Goal: Information Seeking & Learning: Learn about a topic

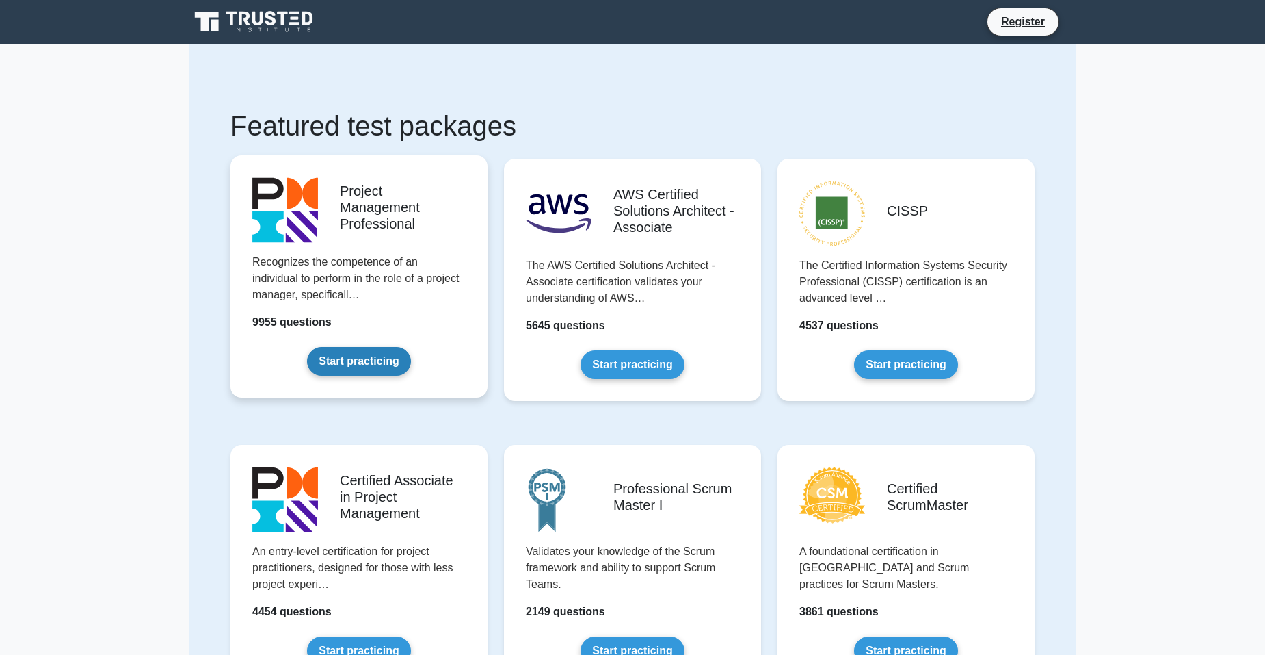
click at [374, 360] on link "Start practicing" at bounding box center [358, 361] width 103 height 29
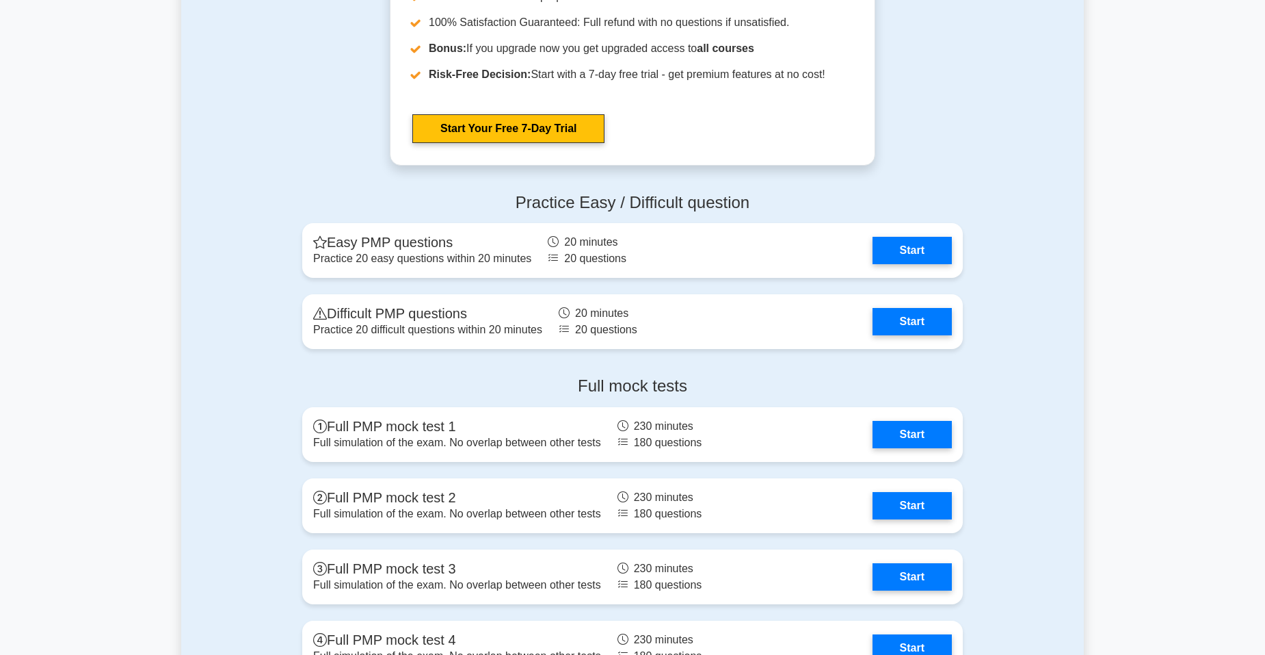
scroll to position [3625, 0]
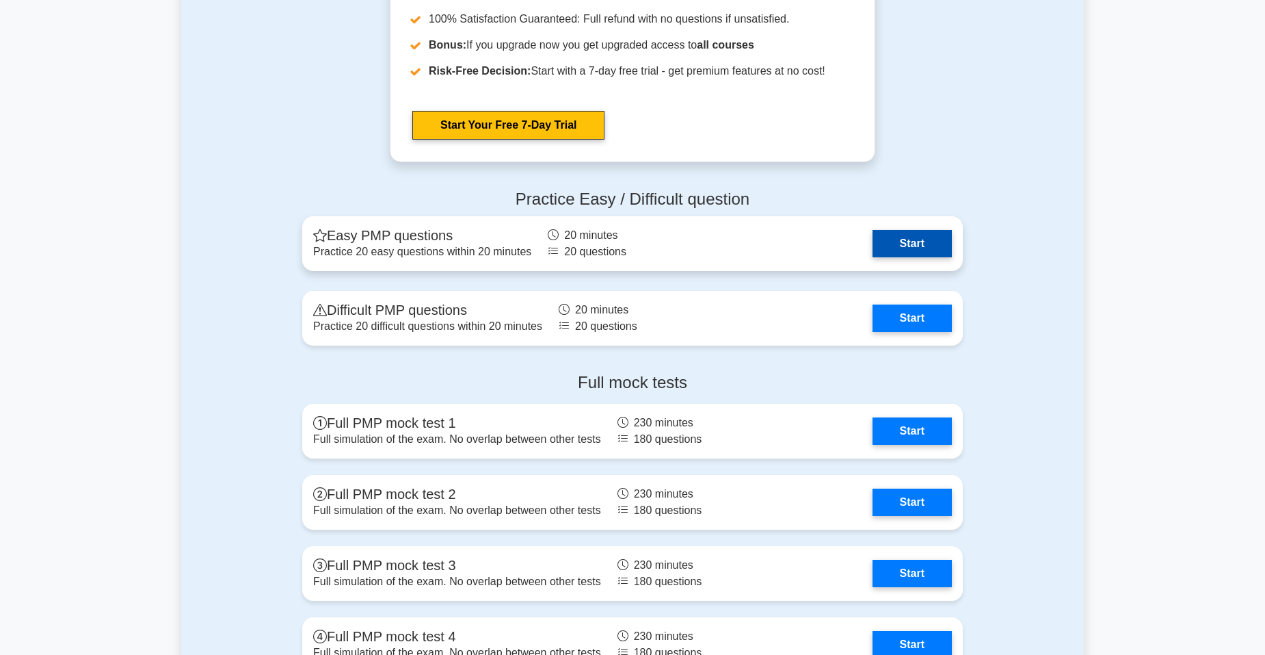
click at [903, 248] on link "Start" at bounding box center [912, 243] width 79 height 27
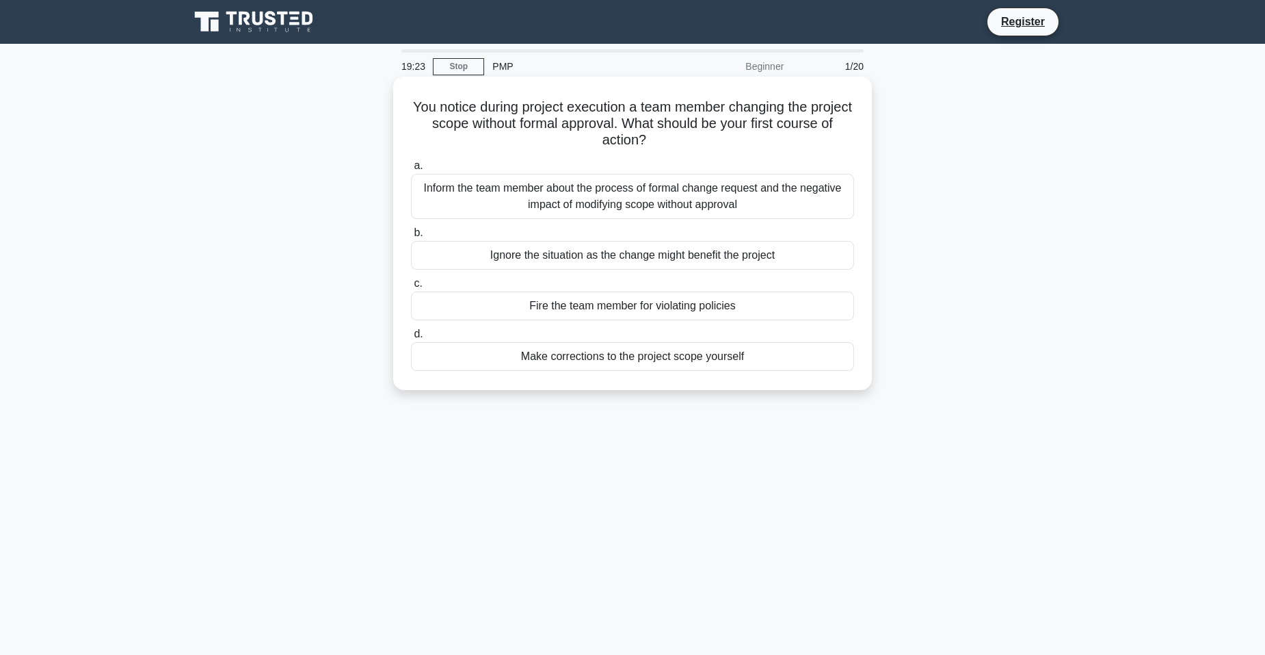
click at [729, 192] on div "Inform the team member about the process of formal change request and the negat…" at bounding box center [632, 196] width 443 height 45
click at [411, 170] on input "a. Inform the team member about the process of formal change request and the ne…" at bounding box center [411, 165] width 0 height 9
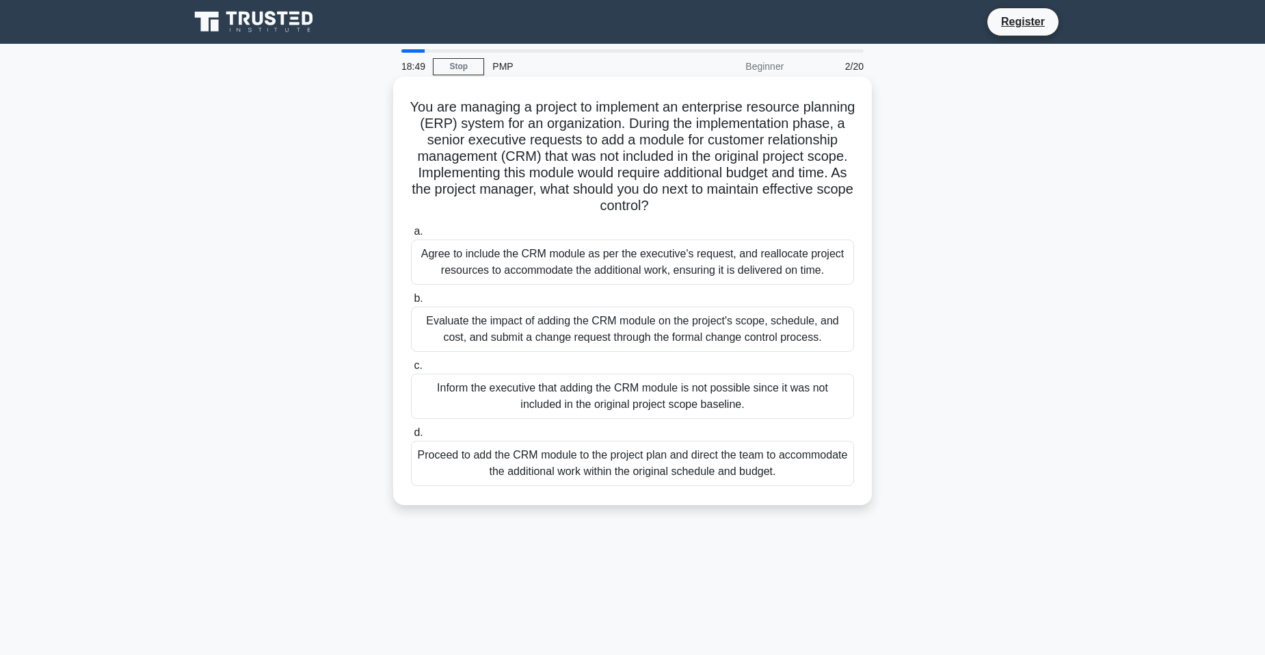
click at [611, 327] on div "Evaluate the impact of adding the CRM module on the project's scope, schedule, …" at bounding box center [632, 328] width 443 height 45
click at [411, 303] on input "b. Evaluate the impact of adding the CRM module on the project's scope, schedul…" at bounding box center [411, 298] width 0 height 9
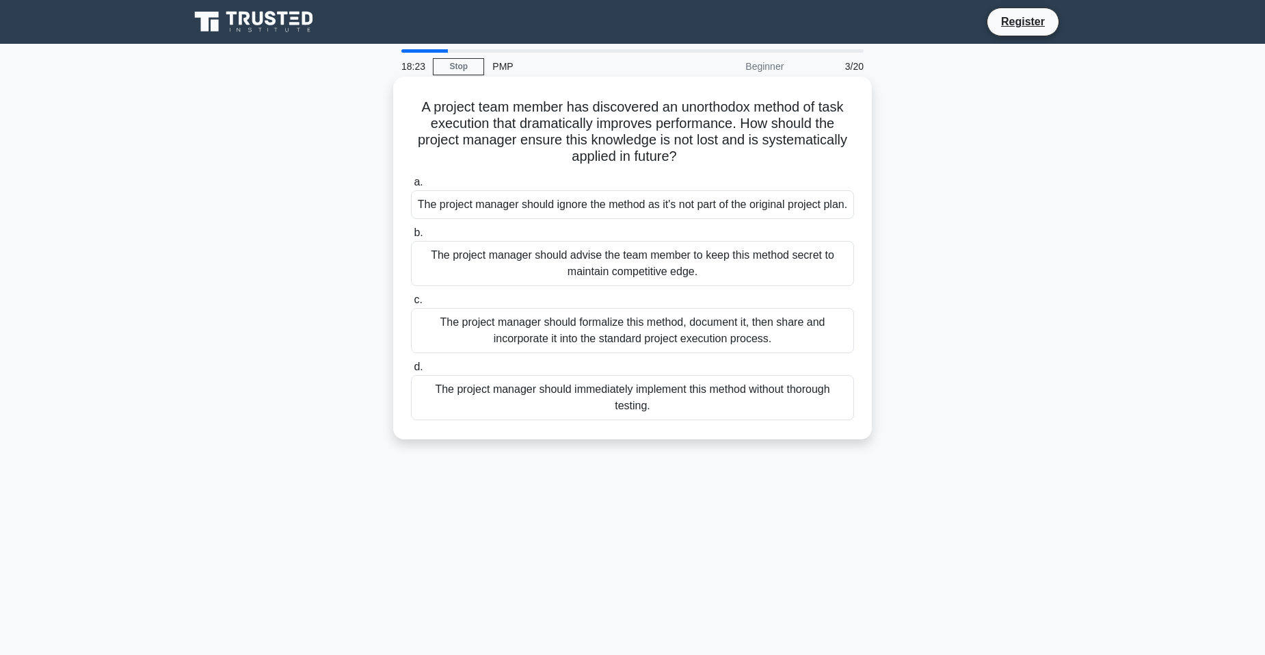
click at [616, 353] on div "The project manager should formalize this method, document it, then share and i…" at bounding box center [632, 330] width 443 height 45
click at [411, 304] on input "c. The project manager should formalize this method, document it, then share an…" at bounding box center [411, 299] width 0 height 9
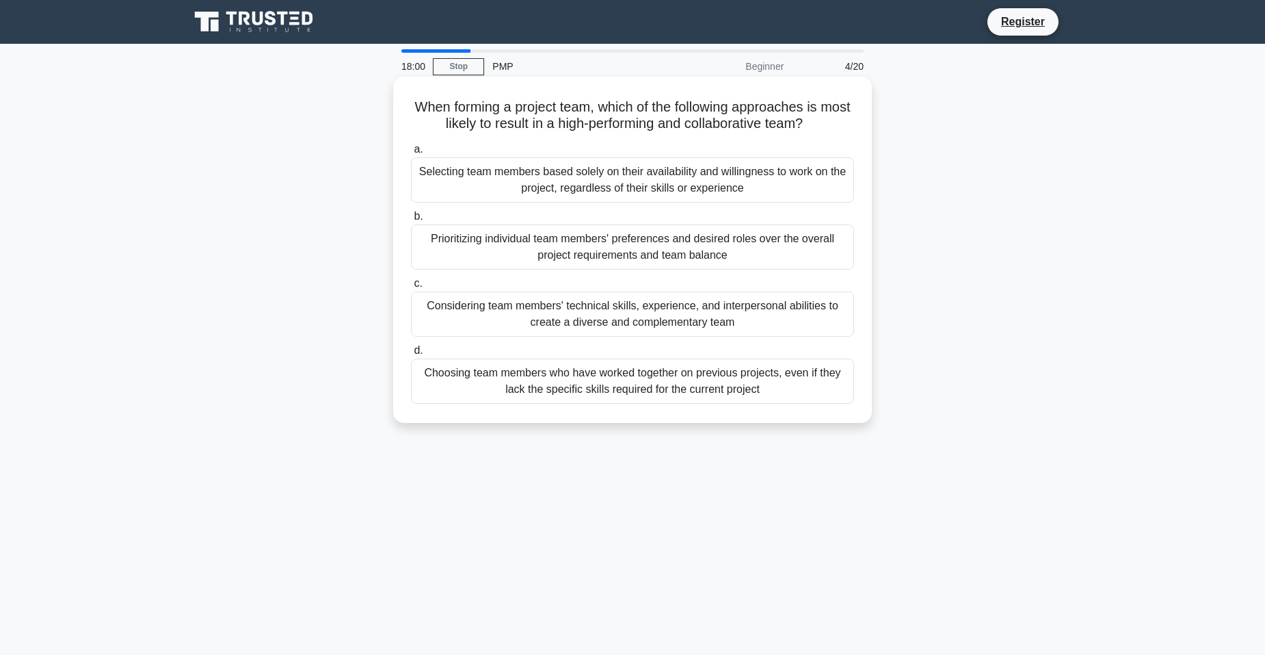
click at [711, 313] on div "Considering team members' technical skills, experience, and interpersonal abili…" at bounding box center [632, 313] width 443 height 45
click at [411, 288] on input "c. Considering team members' technical skills, experience, and interpersonal ab…" at bounding box center [411, 283] width 0 height 9
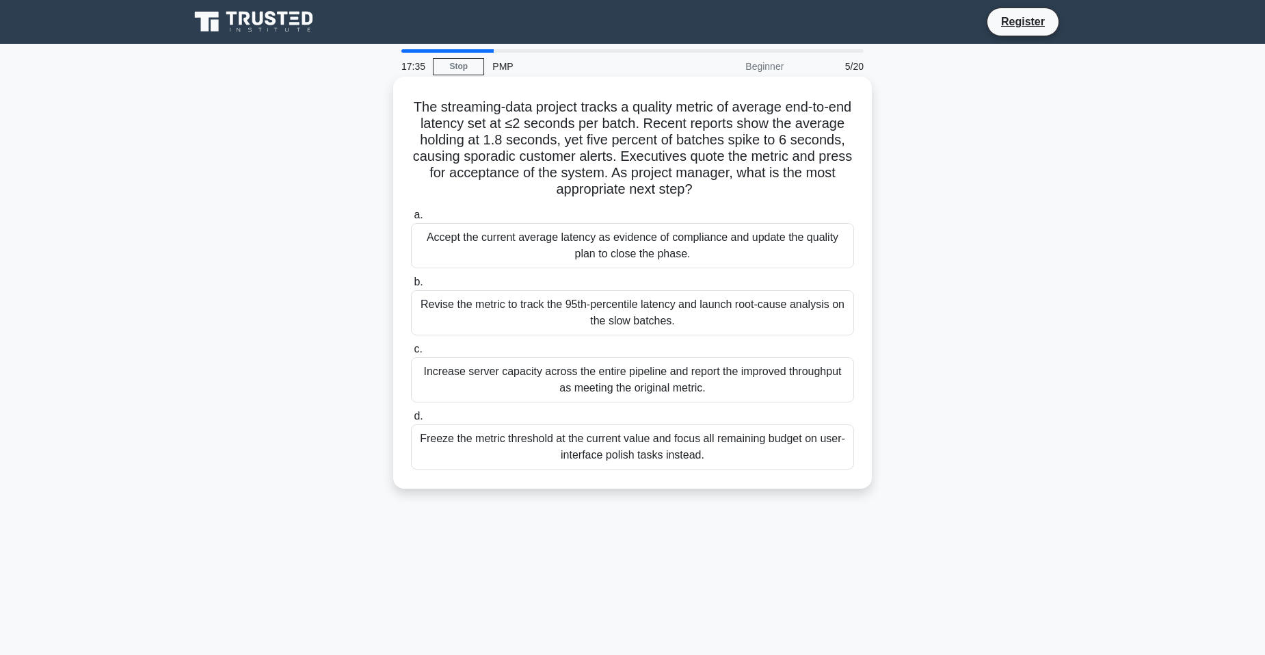
click at [682, 304] on div "Revise the metric to track the 95th-percentile latency and launch root-cause an…" at bounding box center [632, 312] width 443 height 45
click at [411, 287] on input "b. Revise the metric to track the 95th-percentile latency and launch root-cause…" at bounding box center [411, 282] width 0 height 9
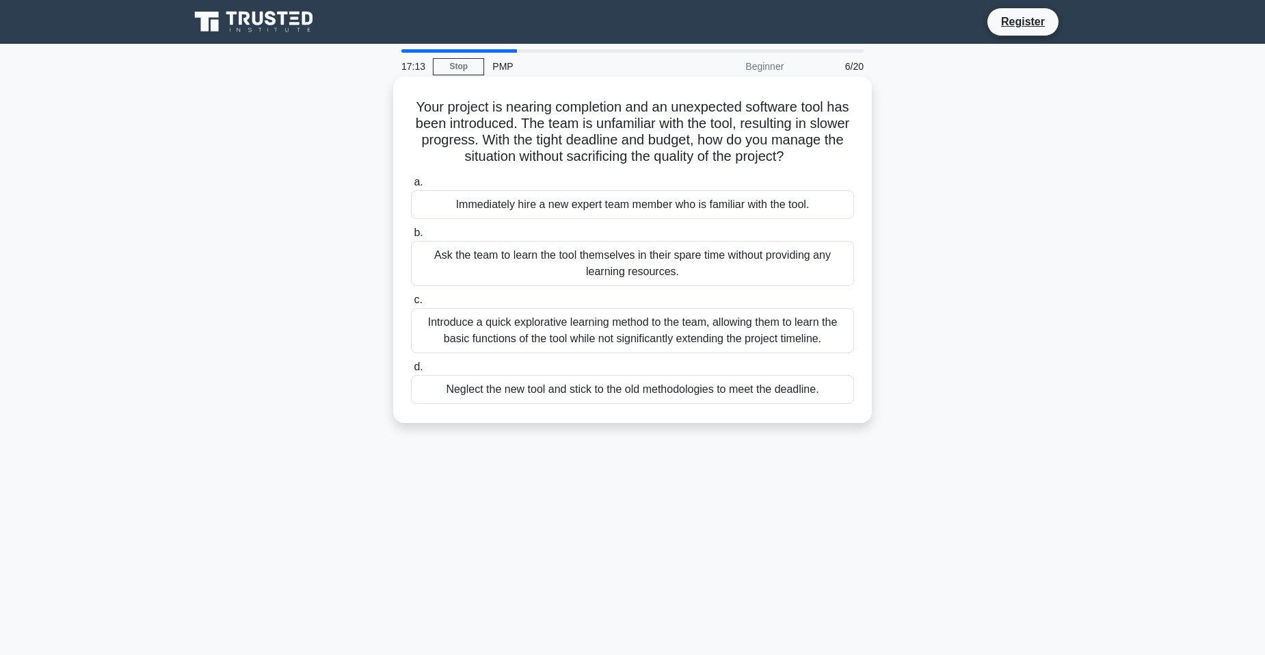
click at [607, 207] on div "Immediately hire a new expert team member who is familiar with the tool." at bounding box center [632, 204] width 443 height 29
click at [411, 187] on input "a. Immediately hire a new expert team member who is familiar with the tool." at bounding box center [411, 182] width 0 height 9
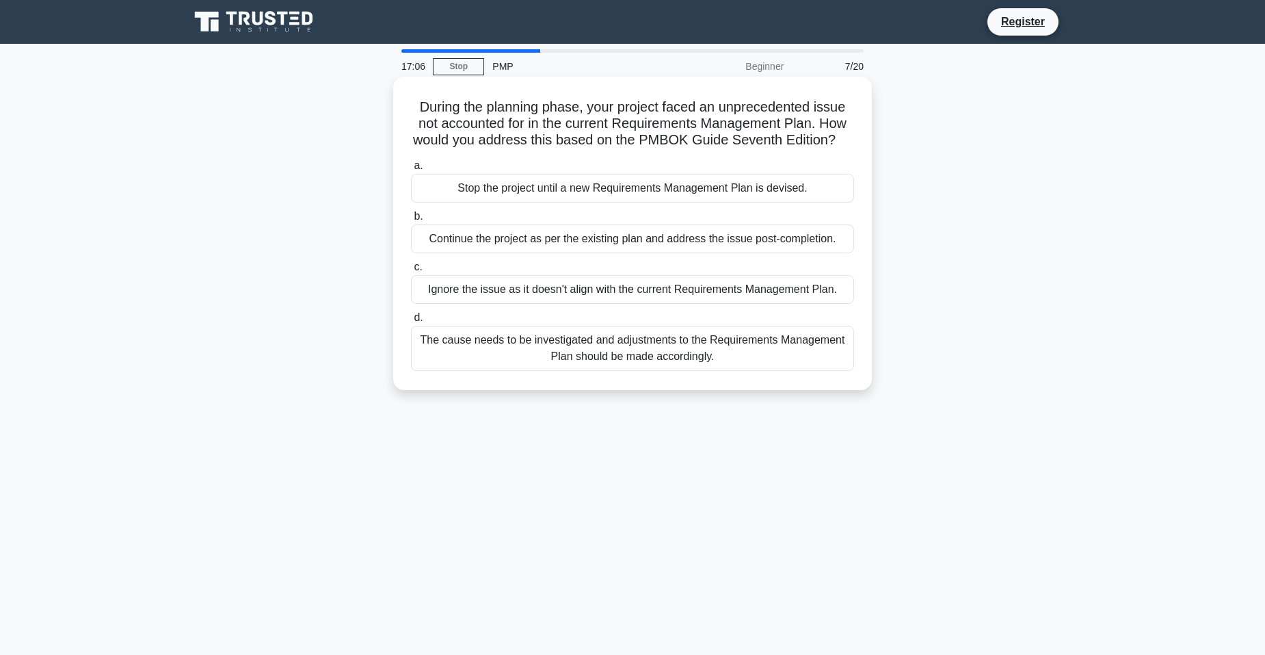
click at [763, 189] on div "Stop the project until a new Requirements Management Plan is devised." at bounding box center [632, 188] width 443 height 29
click at [411, 170] on input "a. Stop the project until a new Requirements Management Plan is devised." at bounding box center [411, 165] width 0 height 9
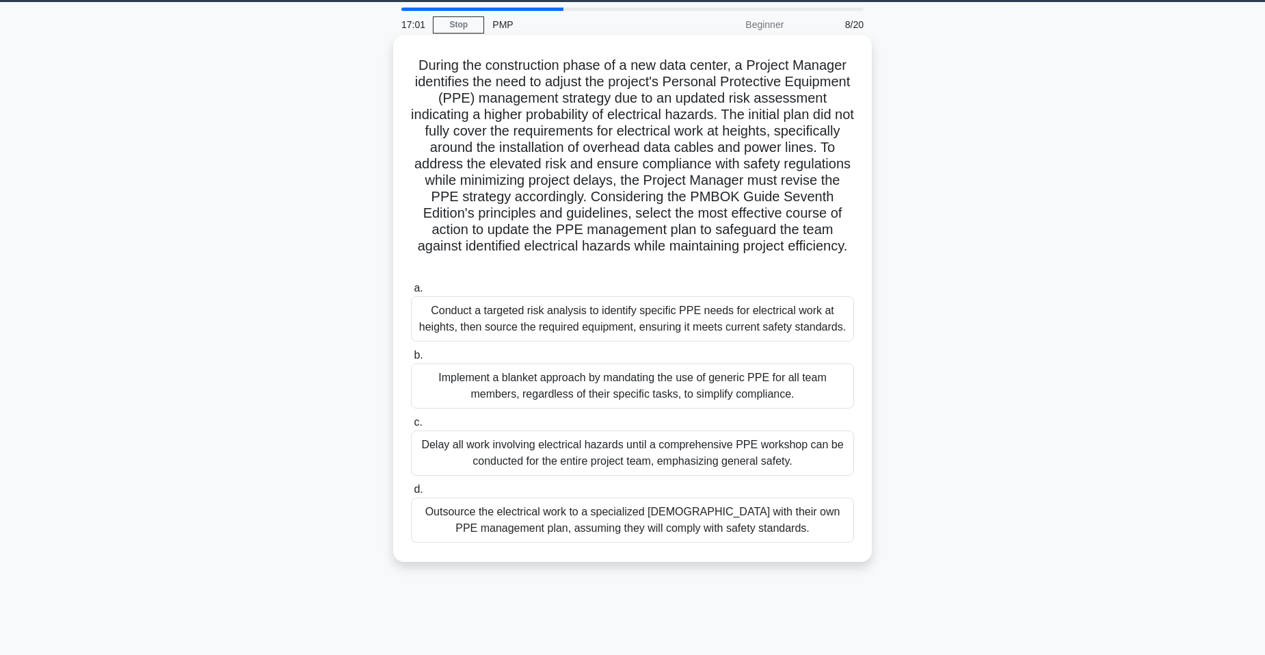
scroll to position [84, 0]
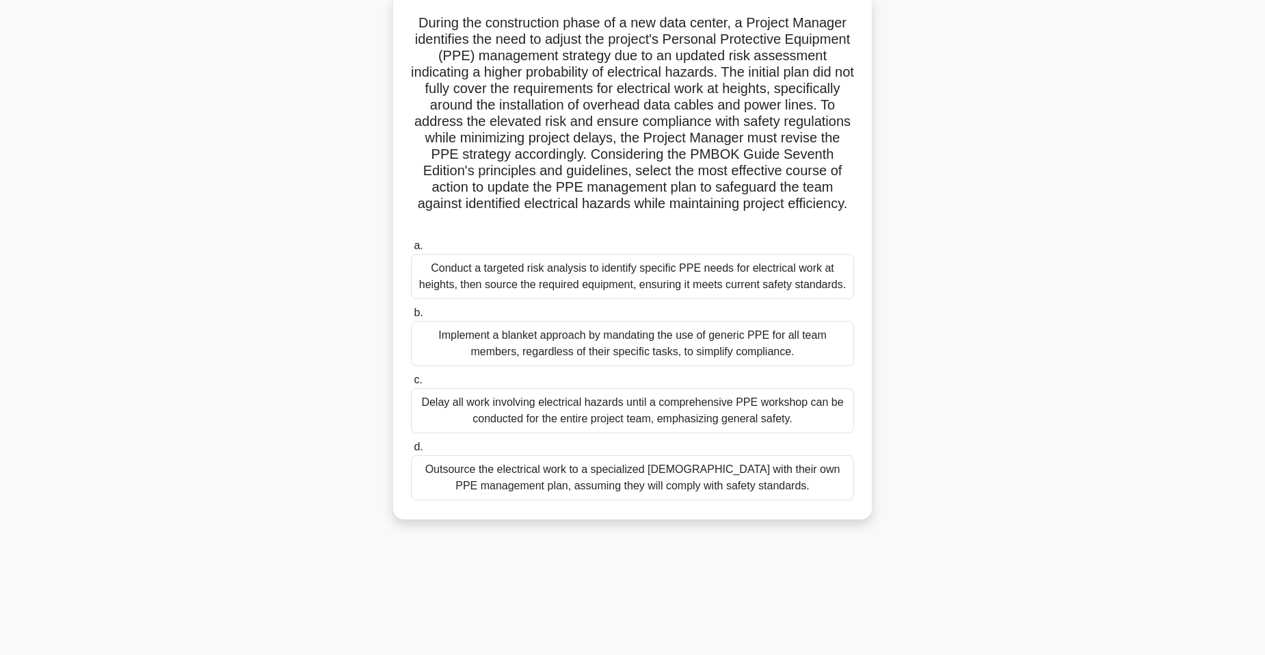
click at [620, 404] on div "Delay all work involving electrical hazards until a comprehensive PPE workshop …" at bounding box center [632, 410] width 443 height 45
click at [411, 384] on input "c. Delay all work involving electrical hazards until a comprehensive PPE worksh…" at bounding box center [411, 380] width 0 height 9
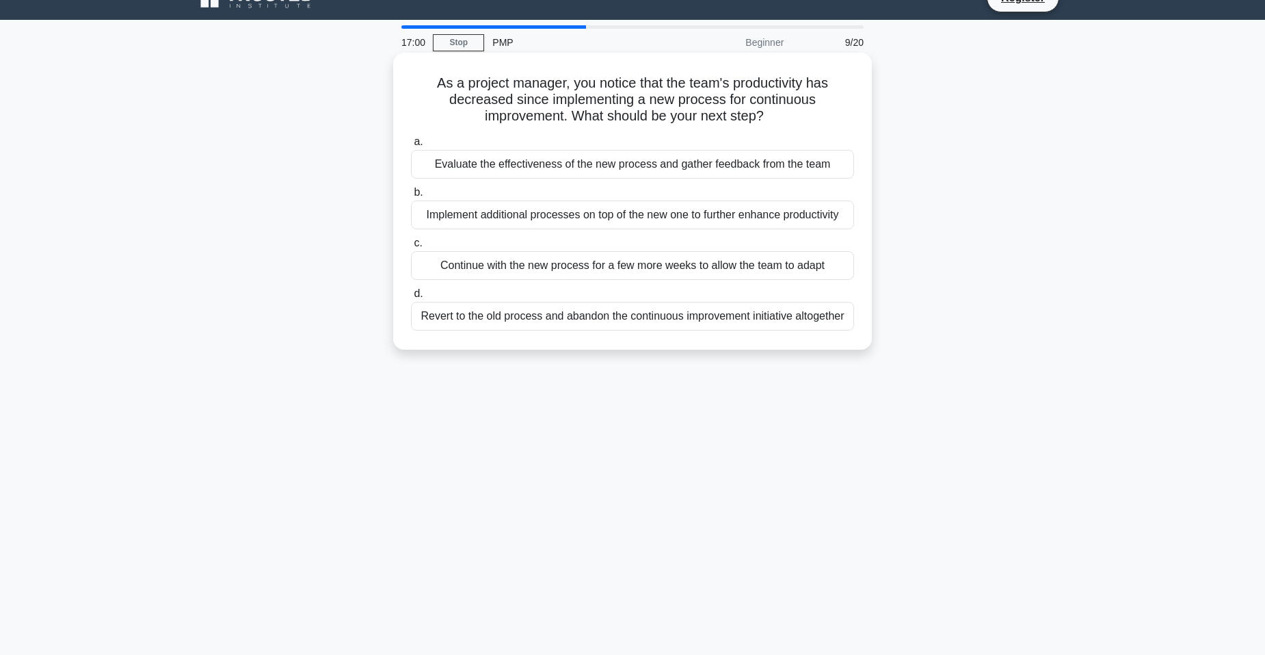
scroll to position [0, 0]
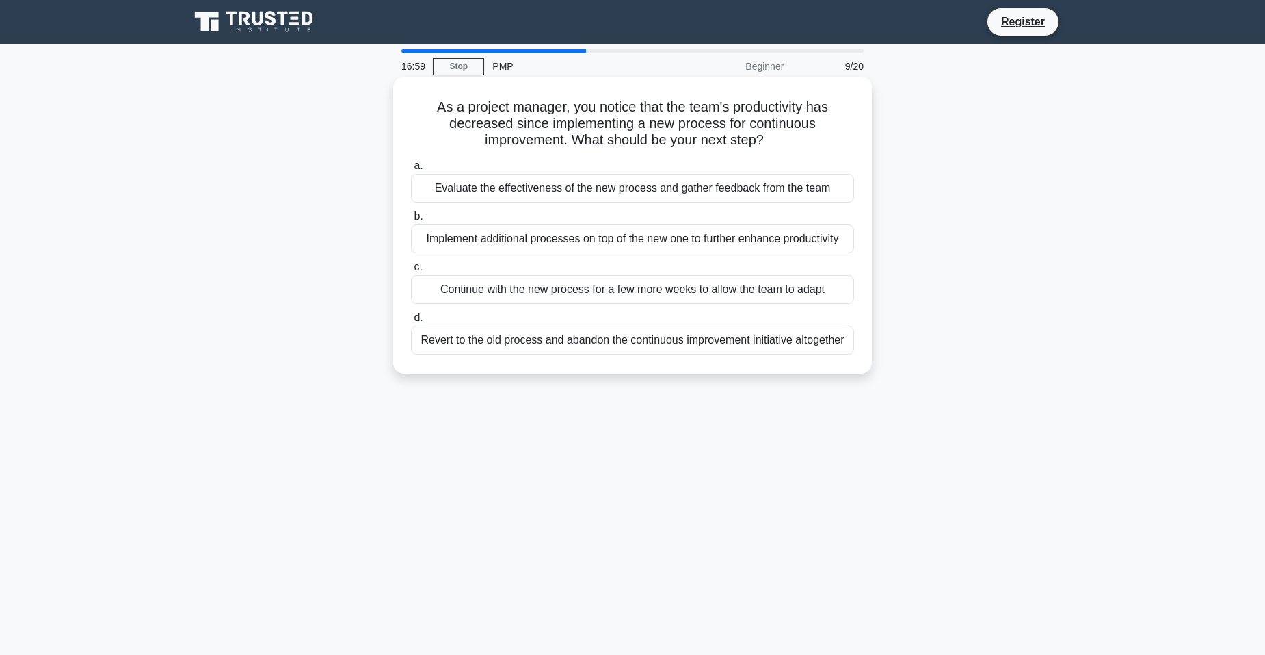
click at [648, 186] on div "Evaluate the effectiveness of the new process and gather feedback from the team" at bounding box center [632, 188] width 443 height 29
click at [411, 170] on input "a. Evaluate the effectiveness of the new process and gather feedback from the t…" at bounding box center [411, 165] width 0 height 9
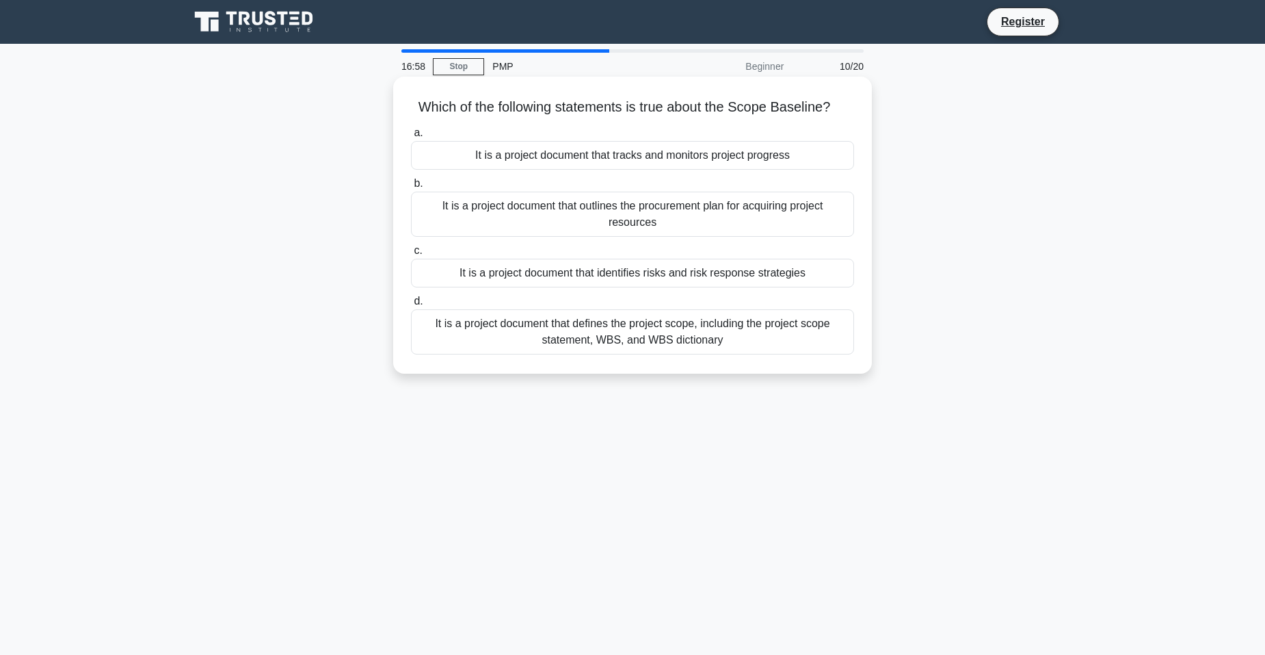
click at [646, 208] on div "It is a project document that outlines the procurement plan for acquiring proje…" at bounding box center [632, 214] width 443 height 45
click at [411, 188] on input "b. It is a project document that outlines the procurement plan for acquiring pr…" at bounding box center [411, 183] width 0 height 9
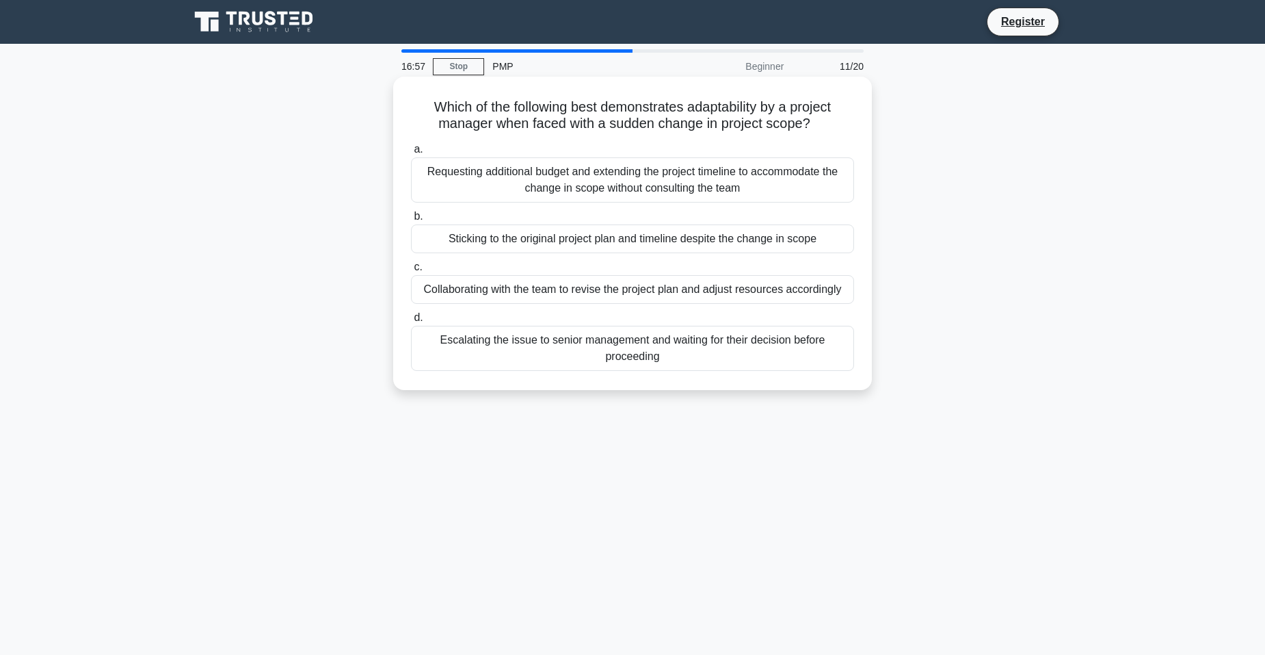
click at [662, 238] on div "Sticking to the original project plan and timeline despite the change in scope" at bounding box center [632, 238] width 443 height 29
click at [411, 221] on input "b. Sticking to the original project plan and timeline despite the change in sco…" at bounding box center [411, 216] width 0 height 9
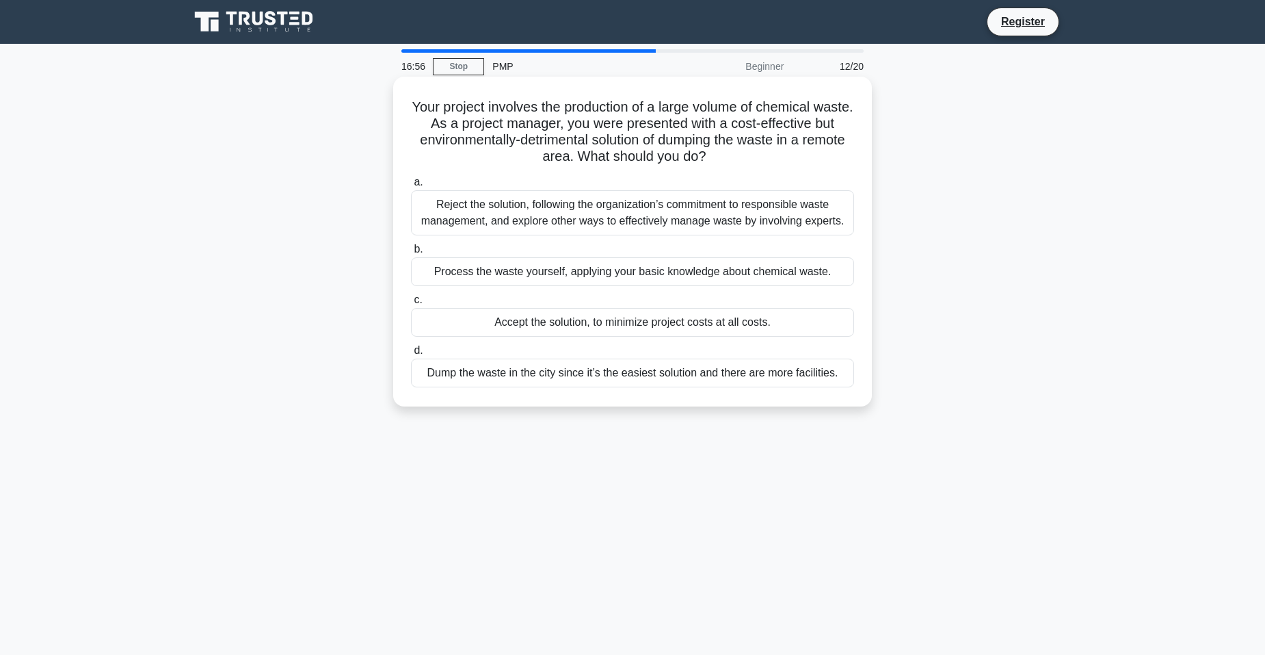
click at [695, 313] on div "Accept the solution, to minimize project costs at all costs." at bounding box center [632, 322] width 443 height 29
click at [411, 304] on input "c. Accept the solution, to minimize project costs at all costs." at bounding box center [411, 299] width 0 height 9
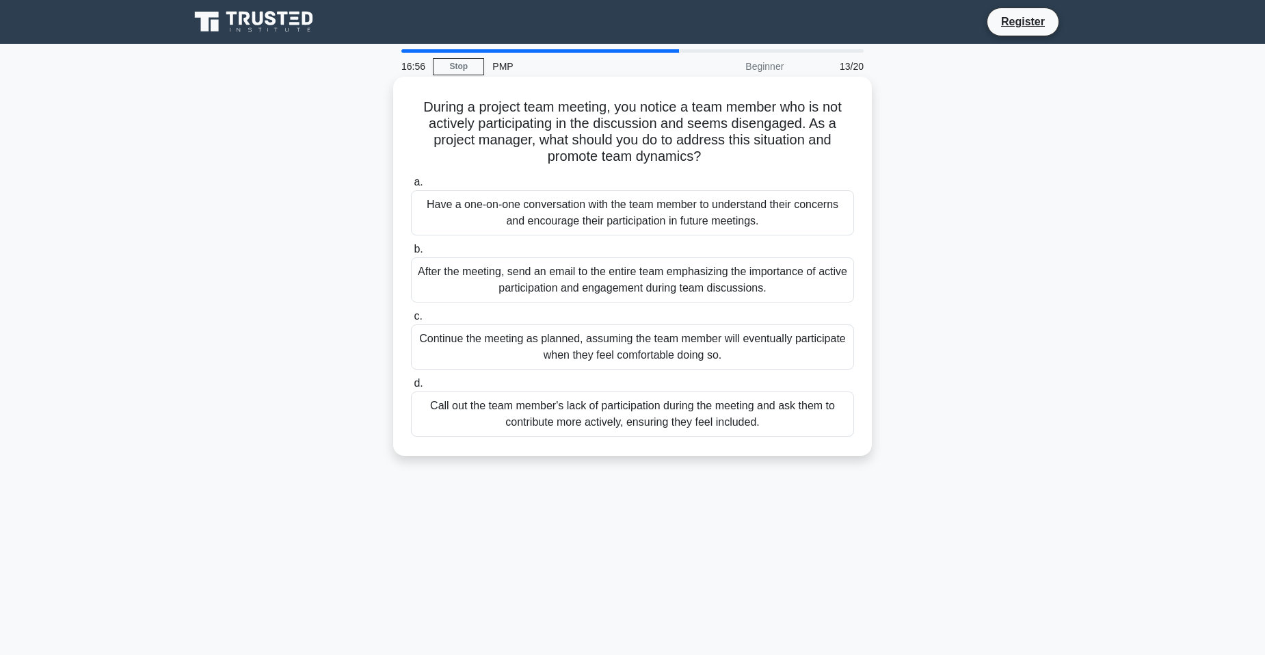
click at [723, 356] on div "Continue the meeting as planned, assuming the team member will eventually parti…" at bounding box center [632, 346] width 443 height 45
click at [411, 321] on input "c. Continue the meeting as planned, assuming the team member will eventually pa…" at bounding box center [411, 316] width 0 height 9
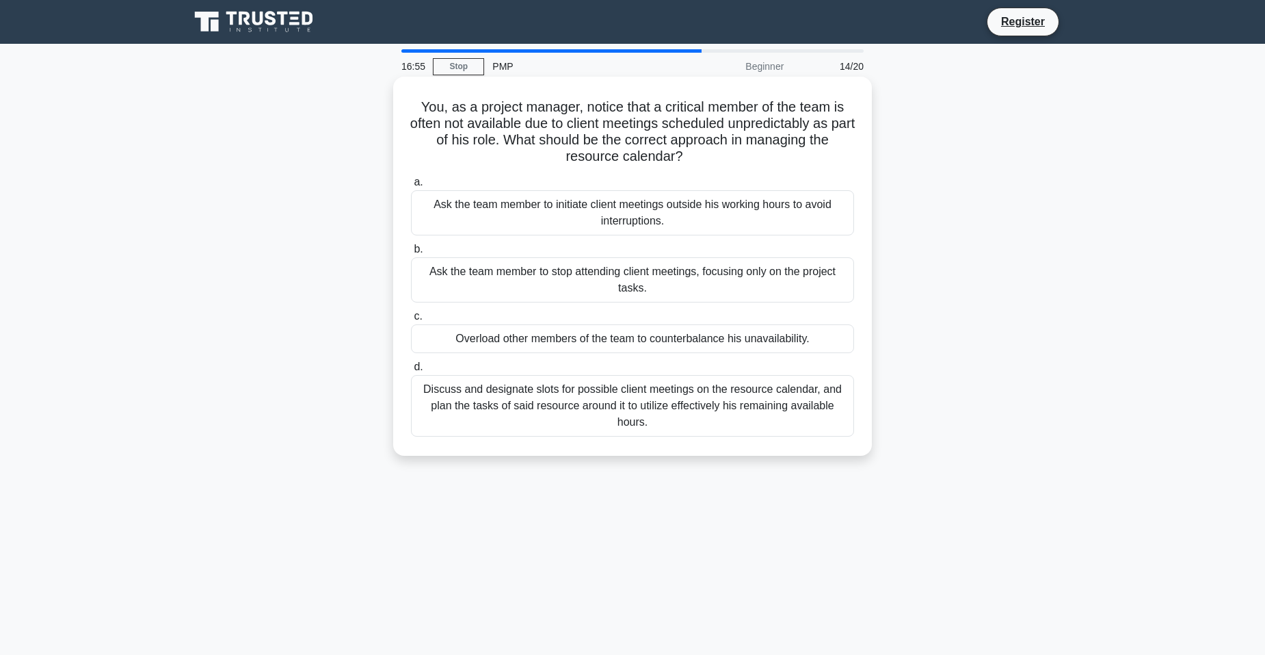
click at [620, 228] on div "Ask the team member to initiate client meetings outside his working hours to av…" at bounding box center [632, 212] width 443 height 45
click at [411, 187] on input "a. Ask the team member to initiate client meetings outside his working hours to…" at bounding box center [411, 182] width 0 height 9
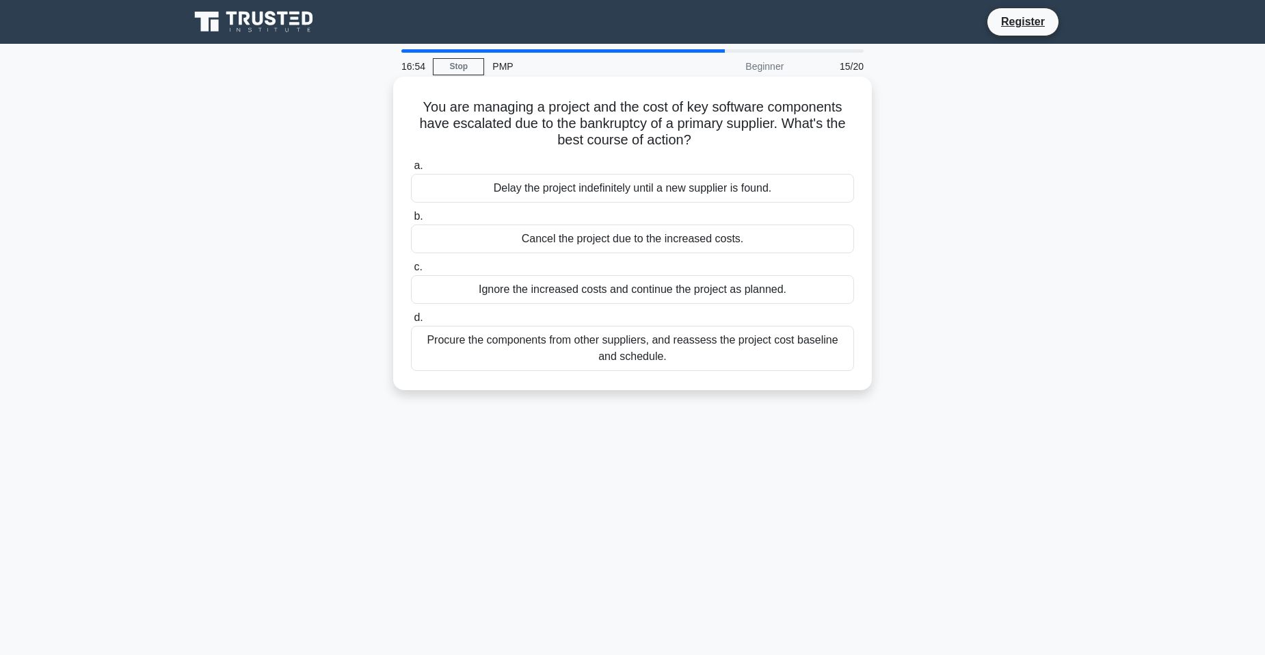
click at [637, 243] on div "Cancel the project due to the increased costs." at bounding box center [632, 238] width 443 height 29
click at [411, 221] on input "b. Cancel the project due to the increased costs." at bounding box center [411, 216] width 0 height 9
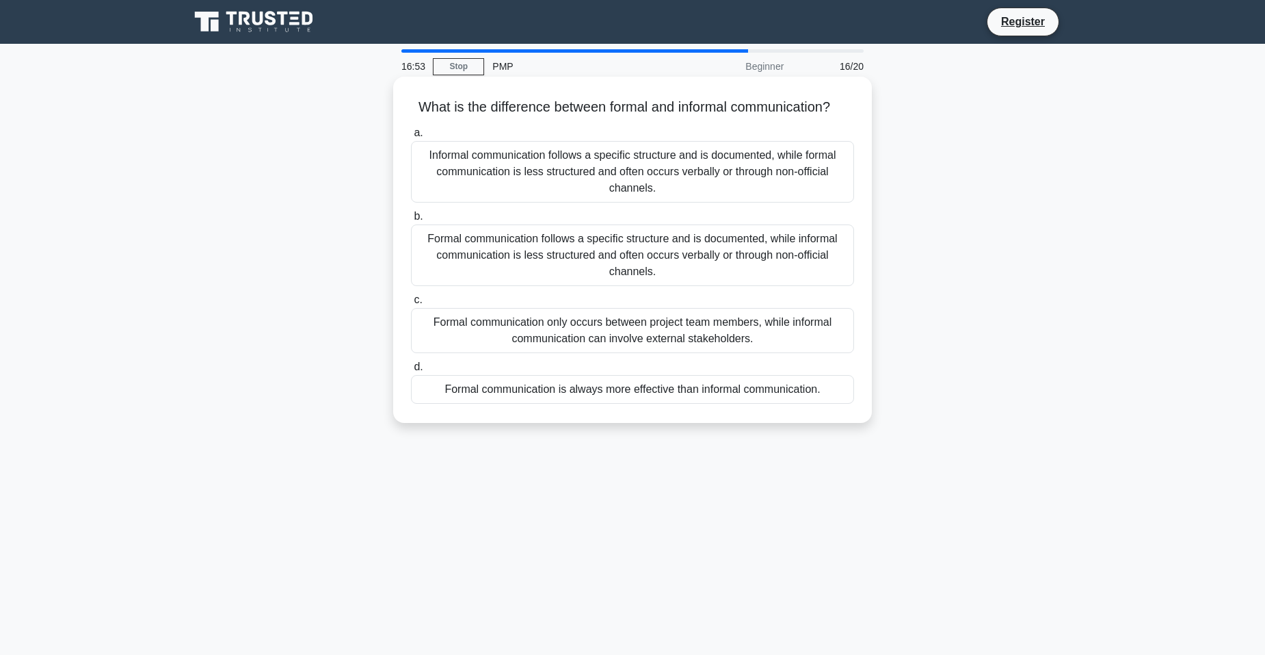
click at [723, 283] on div "Formal communication follows a specific structure and is documented, while info…" at bounding box center [632, 255] width 443 height 62
click at [411, 221] on input "b. Formal communication follows a specific structure and is documented, while i…" at bounding box center [411, 216] width 0 height 9
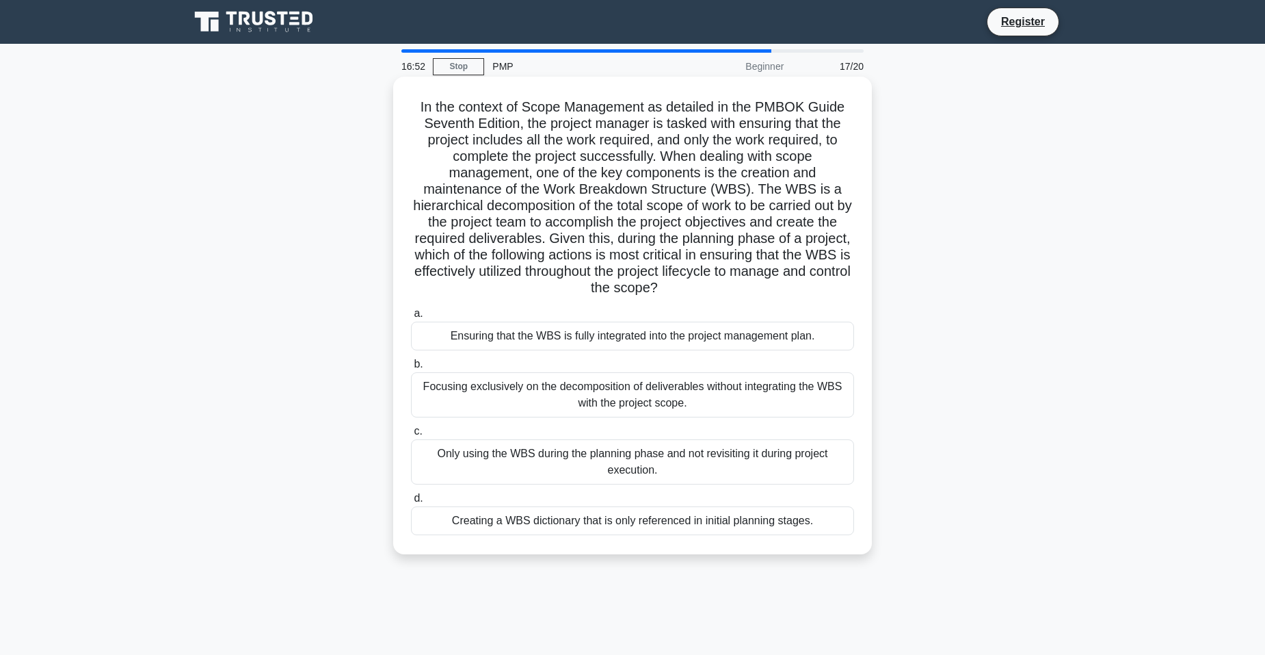
click at [569, 338] on div "Ensuring that the WBS is fully integrated into the project management plan." at bounding box center [632, 335] width 443 height 29
click at [411, 318] on input "a. Ensuring that the WBS is fully integrated into the project management plan." at bounding box center [411, 313] width 0 height 9
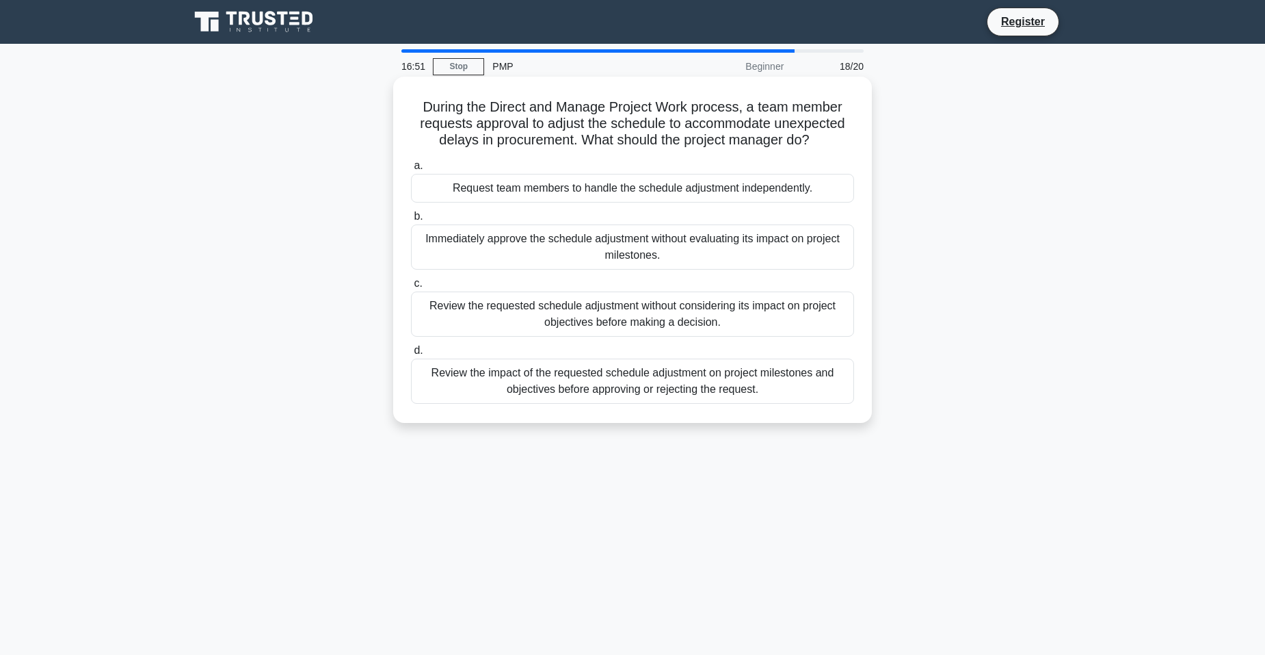
click at [744, 327] on div "Review the requested schedule adjustment without considering its impact on proj…" at bounding box center [632, 313] width 443 height 45
click at [411, 288] on input "c. Review the requested schedule adjustment without considering its impact on p…" at bounding box center [411, 283] width 0 height 9
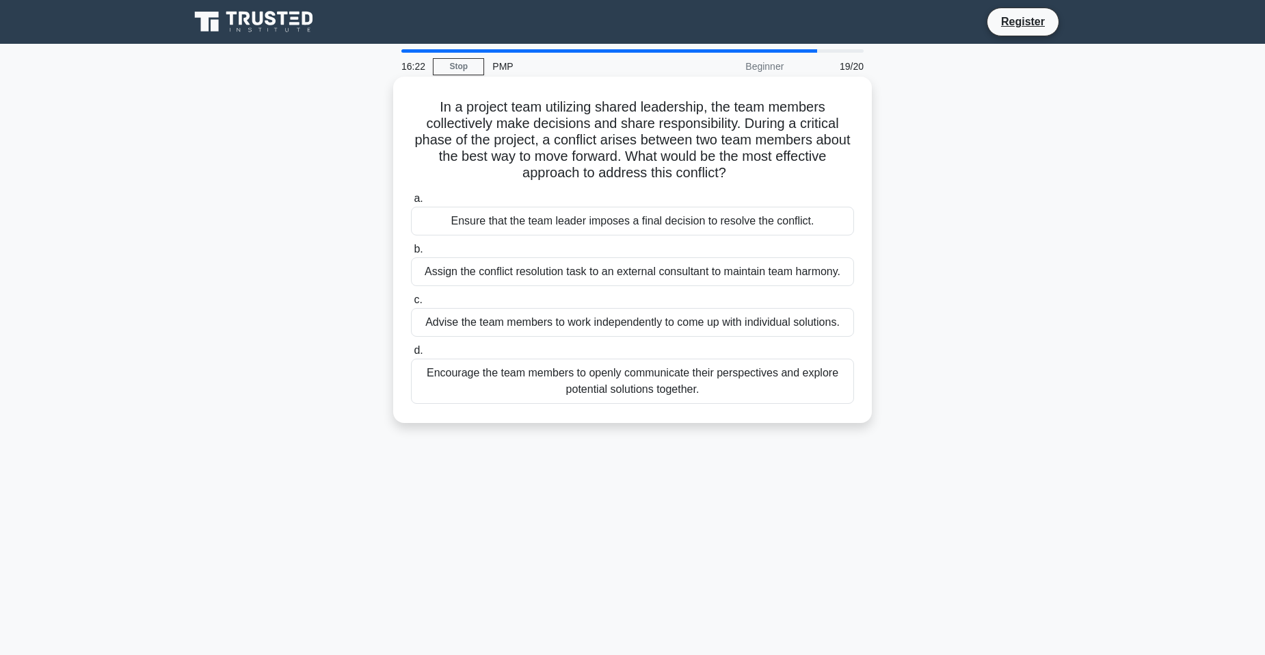
click at [735, 390] on div "Encourage the team members to openly communicate their perspectives and explore…" at bounding box center [632, 380] width 443 height 45
click at [411, 355] on input "d. Encourage the team members to openly communicate their perspectives and expl…" at bounding box center [411, 350] width 0 height 9
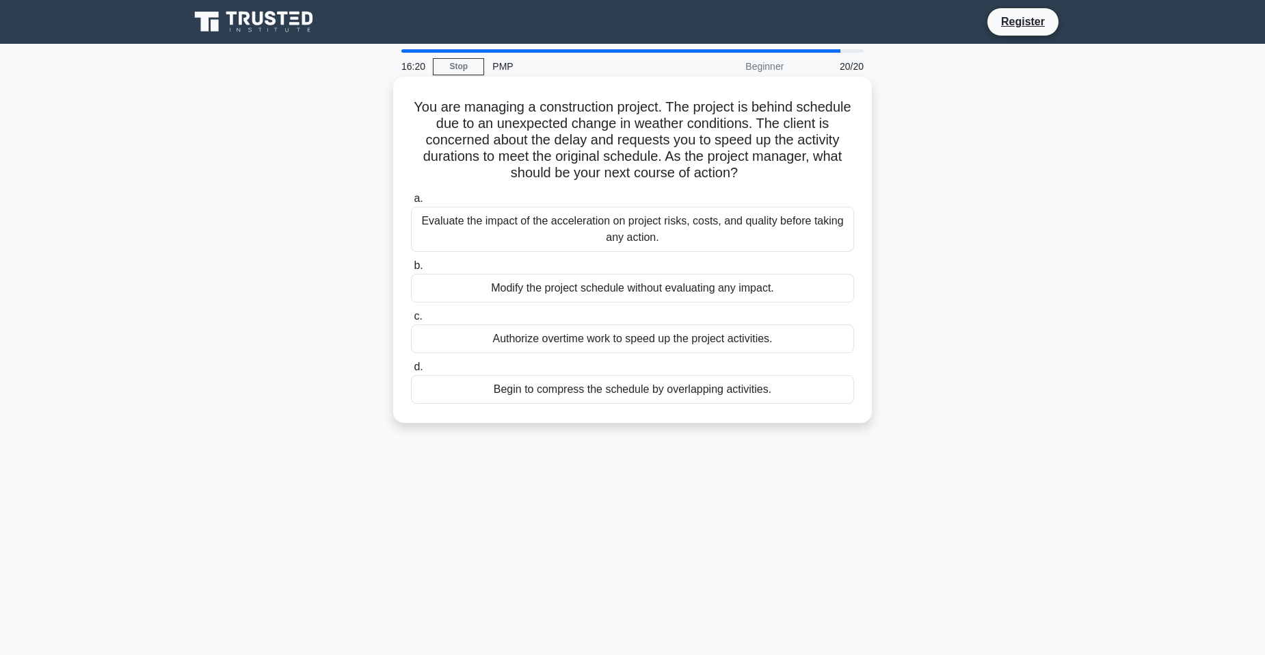
click at [570, 236] on div "Evaluate the impact of the acceleration on project risks, costs, and quality be…" at bounding box center [632, 229] width 443 height 45
click at [411, 203] on input "a. Evaluate the impact of the acceleration on project risks, costs, and quality…" at bounding box center [411, 198] width 0 height 9
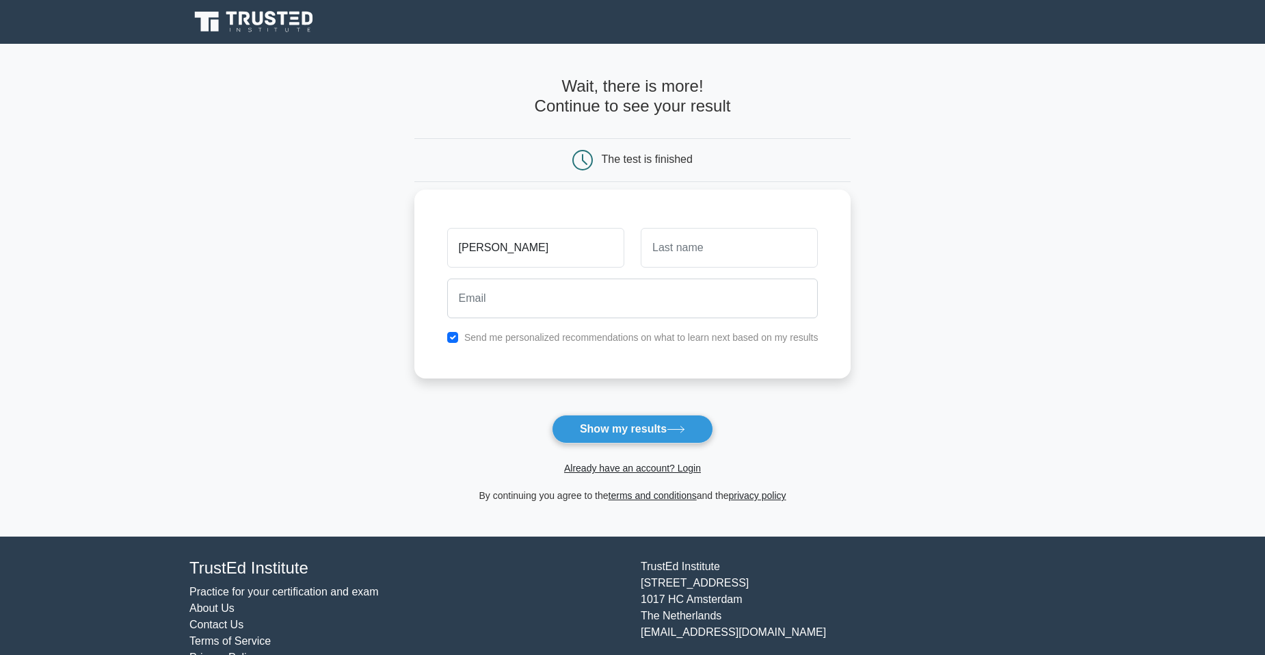
type input "[PERSON_NAME]"
click at [653, 250] on input "text" at bounding box center [729, 248] width 177 height 40
type input "Sealy"
type input "levansealy@gmail.com"
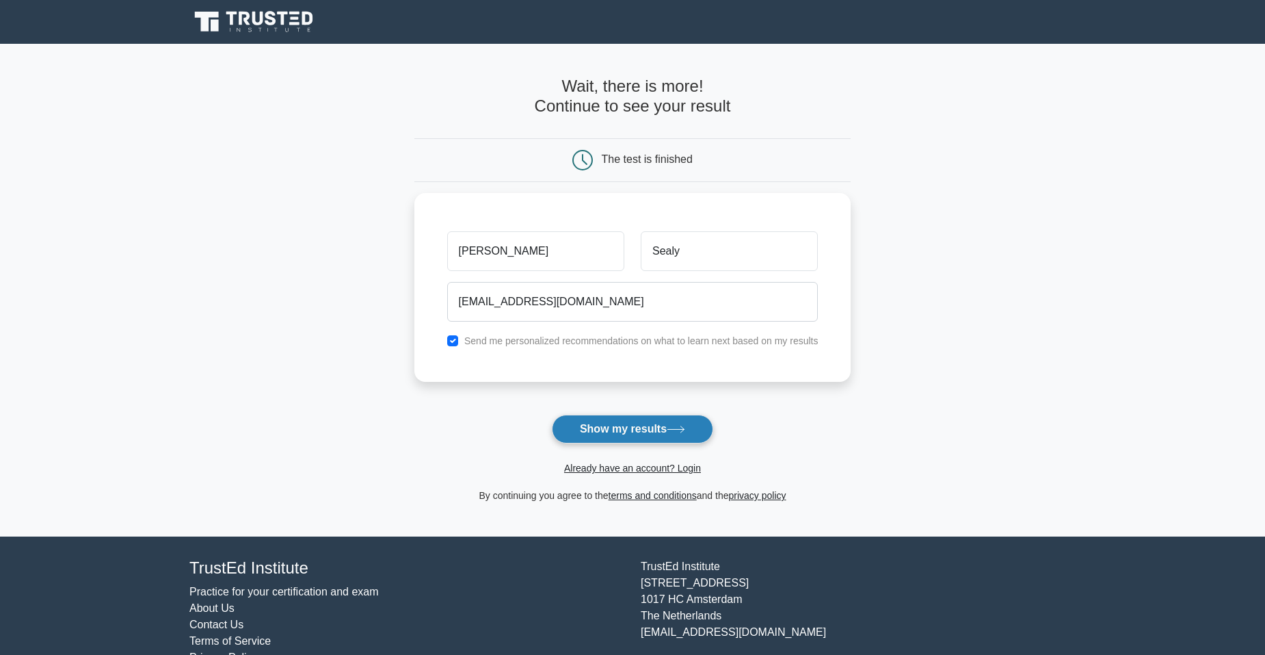
click at [609, 428] on button "Show my results" at bounding box center [632, 428] width 161 height 29
